Goal: Find contact information: Find contact information

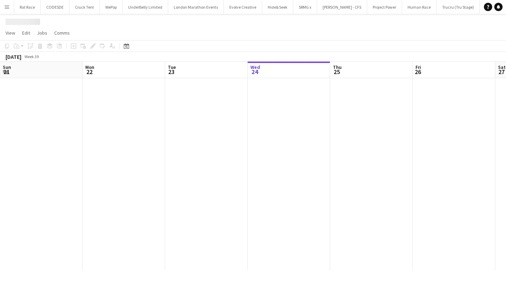
scroll to position [0, 165]
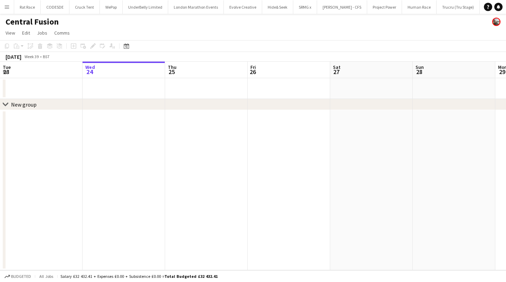
click at [3, 7] on button "Menu" at bounding box center [7, 7] width 14 height 14
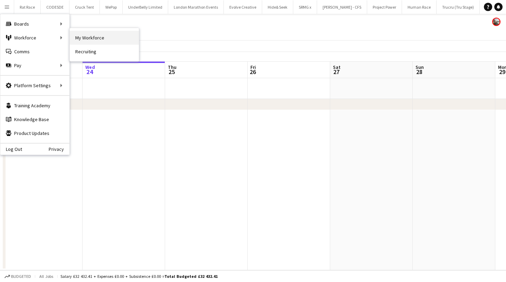
click at [82, 36] on link "My Workforce" at bounding box center [104, 38] width 69 height 14
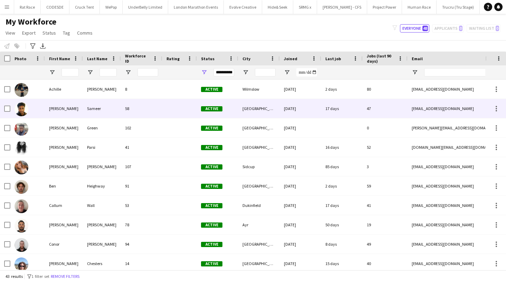
click at [66, 109] on div "[PERSON_NAME]" at bounding box center [64, 108] width 38 height 19
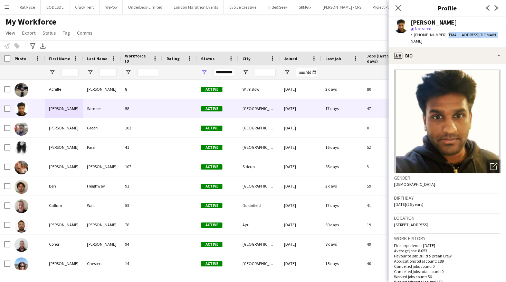
drag, startPoint x: 493, startPoint y: 35, endPoint x: 445, endPoint y: 38, distance: 48.8
click at [443, 37] on div "[PERSON_NAME] star Not rated t. [PHONE_NUMBER] | [EMAIL_ADDRESS][DOMAIN_NAME]" at bounding box center [448, 32] width 118 height 31
copy span "[EMAIL_ADDRESS][DOMAIN_NAME]"
click at [65, 72] on input "First Name Filter Input" at bounding box center [70, 72] width 17 height 8
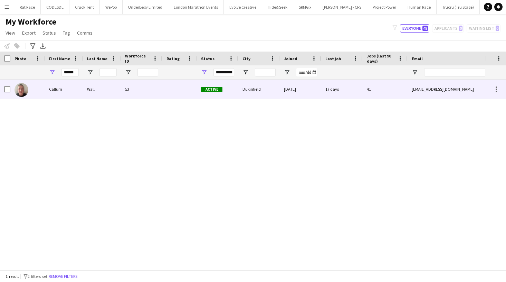
click at [61, 92] on div "Callum" at bounding box center [64, 88] width 38 height 19
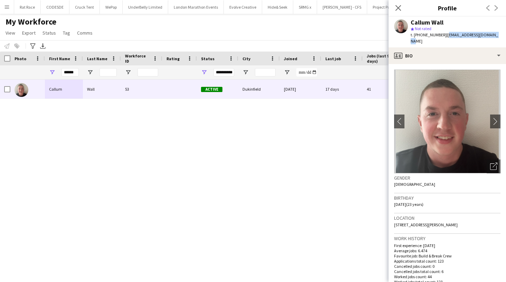
drag, startPoint x: 495, startPoint y: 33, endPoint x: 444, endPoint y: 36, distance: 50.9
click at [444, 36] on div "Callum Wall star Not rated t. [PHONE_NUMBER] | [EMAIL_ADDRESS][DOMAIN_NAME]" at bounding box center [448, 32] width 118 height 31
copy span "[EMAIL_ADDRESS][DOMAIN_NAME]"
drag, startPoint x: 76, startPoint y: 73, endPoint x: 21, endPoint y: 69, distance: 55.1
click at [33, 72] on div "**********" at bounding box center [374, 72] width 749 height 14
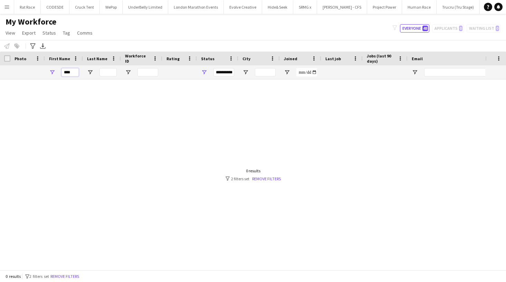
click at [77, 74] on input "****" at bounding box center [70, 72] width 17 height 8
type input "*"
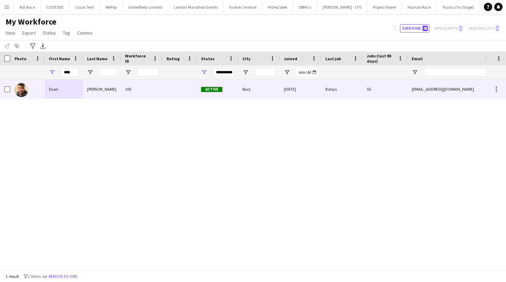
click at [70, 94] on div "Euan" at bounding box center [64, 88] width 38 height 19
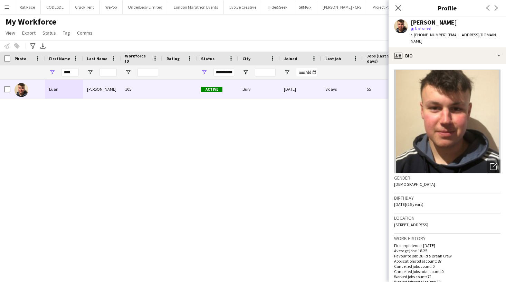
drag, startPoint x: 496, startPoint y: 35, endPoint x: 443, endPoint y: 37, distance: 53.6
click at [443, 37] on div "[PERSON_NAME] star Not rated t. [PHONE_NUMBER] | [EMAIL_ADDRESS][DOMAIN_NAME]" at bounding box center [448, 32] width 118 height 31
copy span "[EMAIL_ADDRESS][DOMAIN_NAME]"
drag, startPoint x: 76, startPoint y: 72, endPoint x: 9, endPoint y: 53, distance: 69.6
click at [14, 57] on div "Workforce Details Photo First Name" at bounding box center [374, 66] width 749 height 28
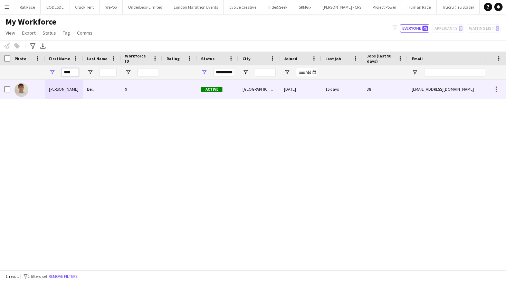
type input "****"
click at [101, 92] on div "Bell" at bounding box center [102, 88] width 38 height 19
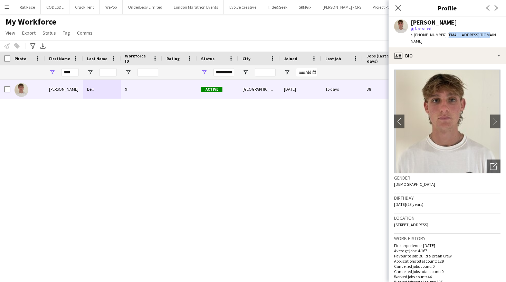
drag, startPoint x: 486, startPoint y: 36, endPoint x: 443, endPoint y: 35, distance: 42.9
click at [443, 35] on app-profile-header "[PERSON_NAME] star Not rated t. [PHONE_NUMBER] | [EMAIL_ADDRESS][DOMAIN_NAME]" at bounding box center [448, 32] width 118 height 31
copy span "[EMAIL_ADDRESS][DOMAIN_NAME]"
drag, startPoint x: 72, startPoint y: 73, endPoint x: 30, endPoint y: 70, distance: 41.9
click at [30, 70] on div "**********" at bounding box center [374, 72] width 749 height 14
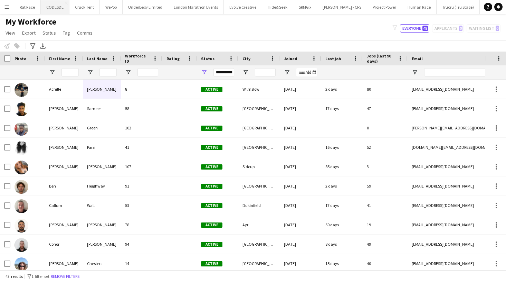
click at [51, 8] on button "CODESDE Close" at bounding box center [55, 6] width 29 height 13
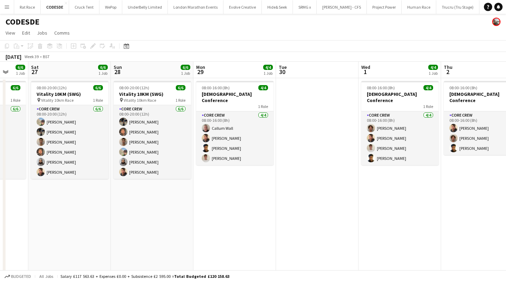
scroll to position [0, 197]
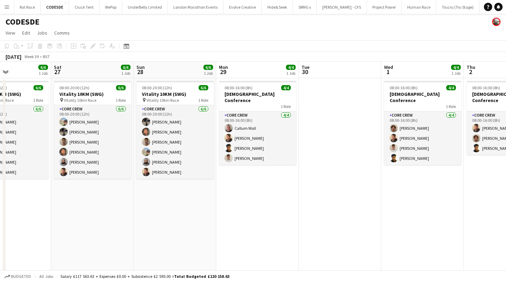
click at [3, 6] on button "Menu" at bounding box center [7, 7] width 14 height 14
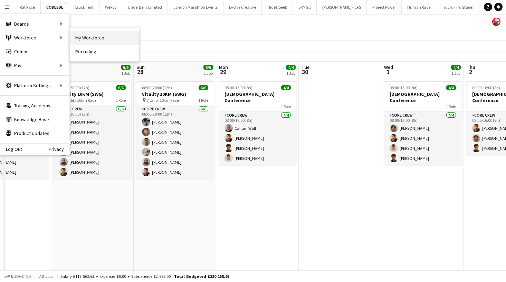
click at [92, 40] on link "My Workforce" at bounding box center [104, 38] width 69 height 14
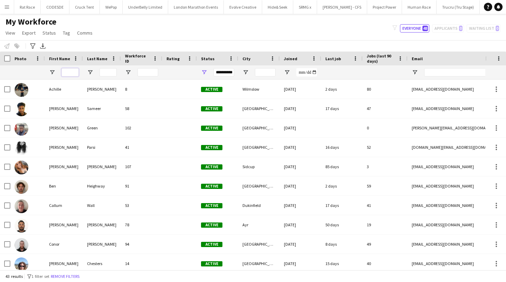
click at [65, 71] on input "First Name Filter Input" at bounding box center [70, 72] width 17 height 8
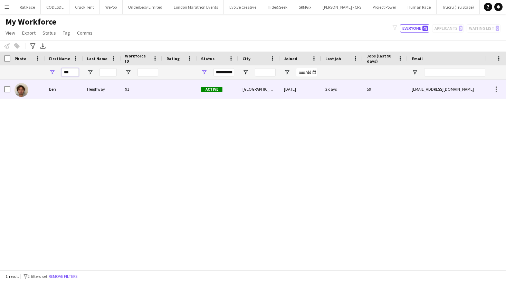
type input "***"
click at [69, 90] on div "Ben" at bounding box center [64, 88] width 38 height 19
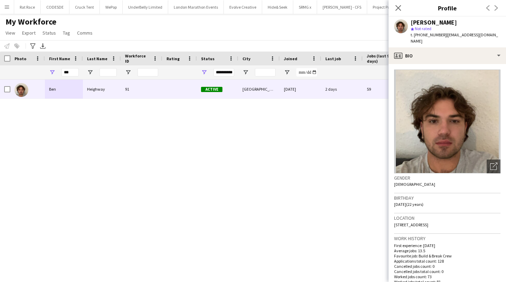
click at [496, 31] on app-profile-header "[PERSON_NAME] star Not rated t. [PHONE_NUMBER] | [EMAIL_ADDRESS][DOMAIN_NAME]" at bounding box center [448, 32] width 118 height 31
drag, startPoint x: 496, startPoint y: 34, endPoint x: 443, endPoint y: 36, distance: 52.9
click at [443, 36] on div "[PERSON_NAME] star Not rated t. [PHONE_NUMBER] | [EMAIL_ADDRESS][DOMAIN_NAME]" at bounding box center [448, 32] width 118 height 31
copy span "[EMAIL_ADDRESS][DOMAIN_NAME]"
